Goal: Entertainment & Leisure: Consume media (video, audio)

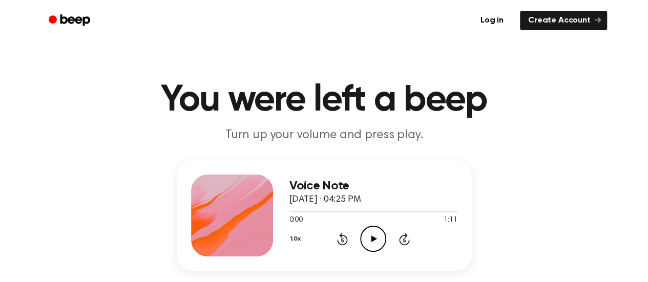
click at [545, 135] on header "You were left a beep Turn up your volume and press play." at bounding box center [324, 113] width 624 height 62
click at [552, 206] on div "Voice Note September 24, 2025 · 04:28 PM 0:00 1:05 Your browser does not suppor…" at bounding box center [324, 239] width 624 height 159
drag, startPoint x: 250, startPoint y: 210, endPoint x: 223, endPoint y: 208, distance: 26.7
